Goal: Communication & Community: Answer question/provide support

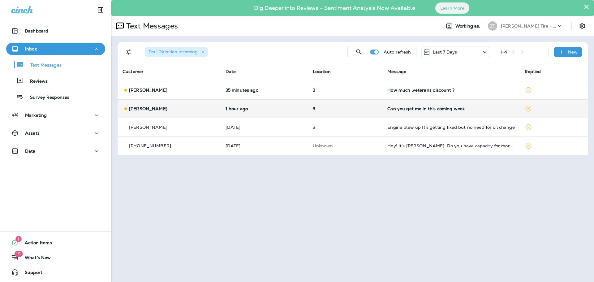
click at [410, 113] on td "Can you get me in this coming week" at bounding box center [450, 108] width 137 height 19
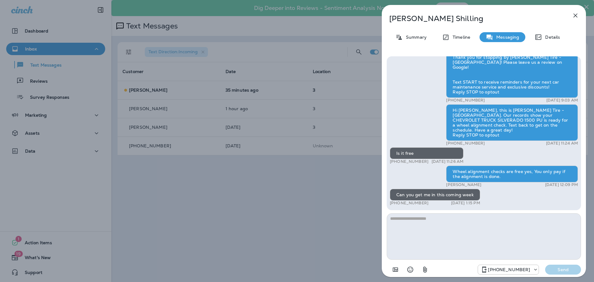
click at [414, 229] on textarea at bounding box center [484, 236] width 194 height 46
type textarea "*"
type textarea "**********"
click at [558, 271] on p "Send" at bounding box center [563, 270] width 26 height 6
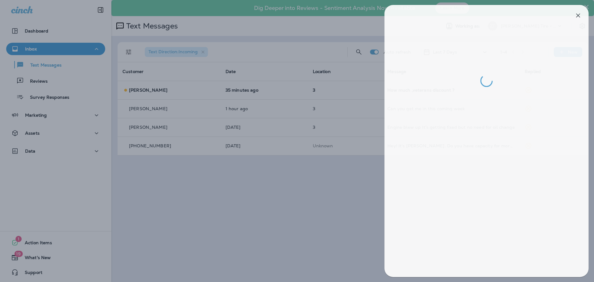
click at [377, 181] on div at bounding box center [300, 141] width 594 height 282
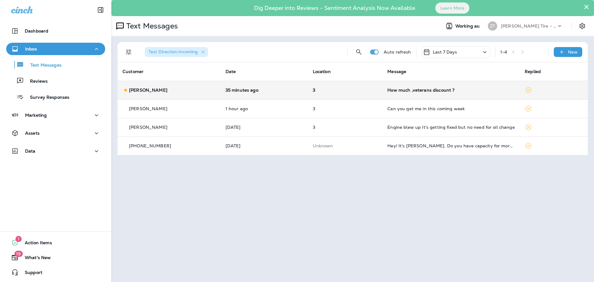
click at [437, 88] on div "How much ,veterans discount ?" at bounding box center [450, 90] width 127 height 5
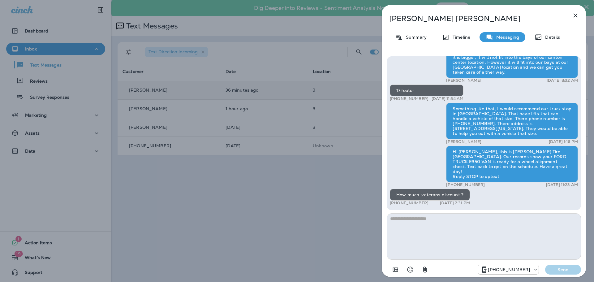
click at [415, 221] on textarea at bounding box center [484, 236] width 194 height 46
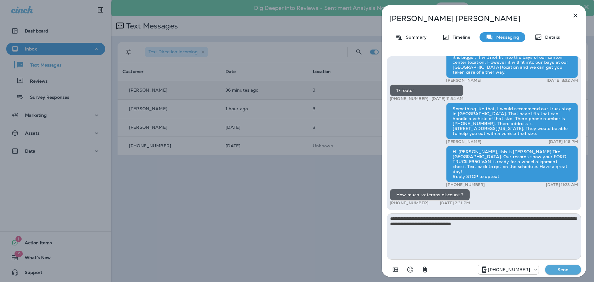
type textarea "**********"
click at [563, 270] on p "Send" at bounding box center [563, 270] width 26 height 6
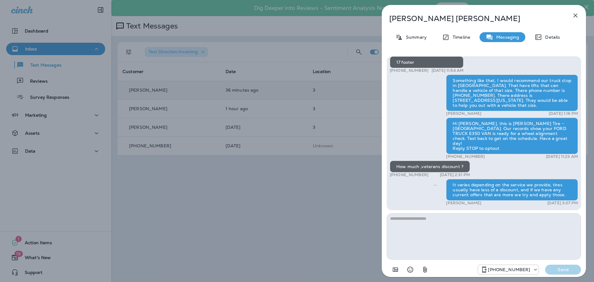
click at [374, 176] on div "[PERSON_NAME] Summary Timeline Messaging Details Thank you for stopping by [PER…" at bounding box center [297, 141] width 594 height 282
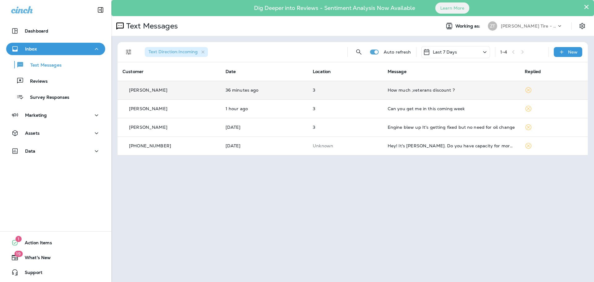
click at [520, 26] on p "[PERSON_NAME] Tire - [GEOGRAPHIC_DATA]" at bounding box center [529, 26] width 56 height 5
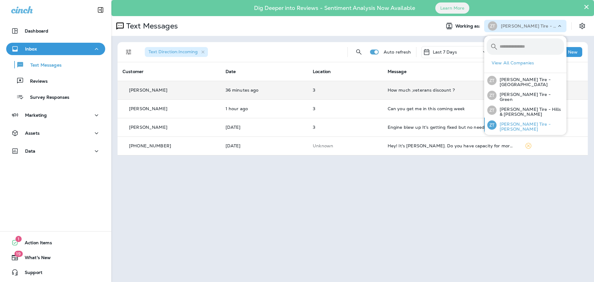
click at [510, 122] on div "[PERSON_NAME] Tire - [PERSON_NAME]" at bounding box center [526, 125] width 82 height 15
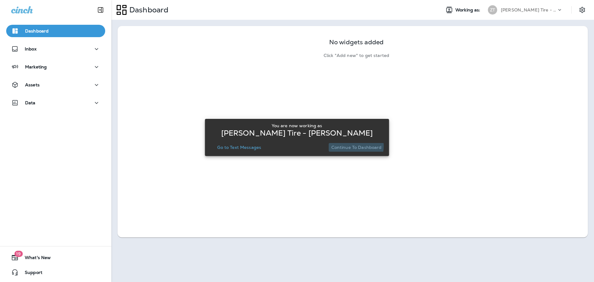
click at [354, 146] on p "Continue to Dashboard" at bounding box center [356, 147] width 50 height 5
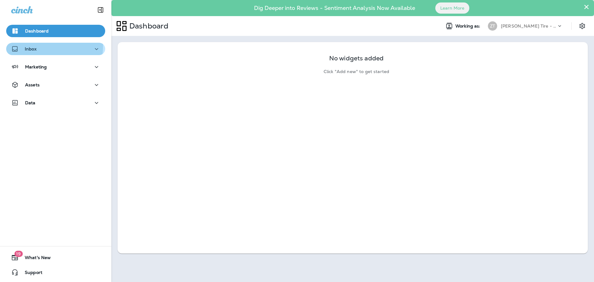
click at [30, 45] on div "Inbox" at bounding box center [23, 49] width 25 height 8
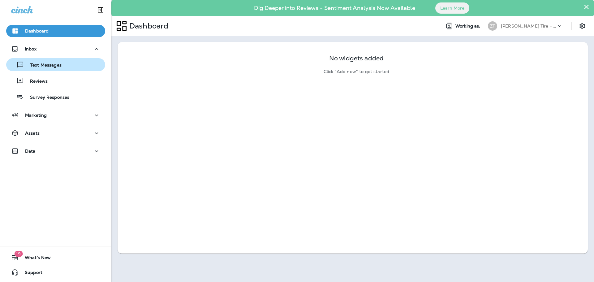
click at [36, 64] on p "Text Messages" at bounding box center [42, 65] width 37 height 6
